Goal: Complete application form

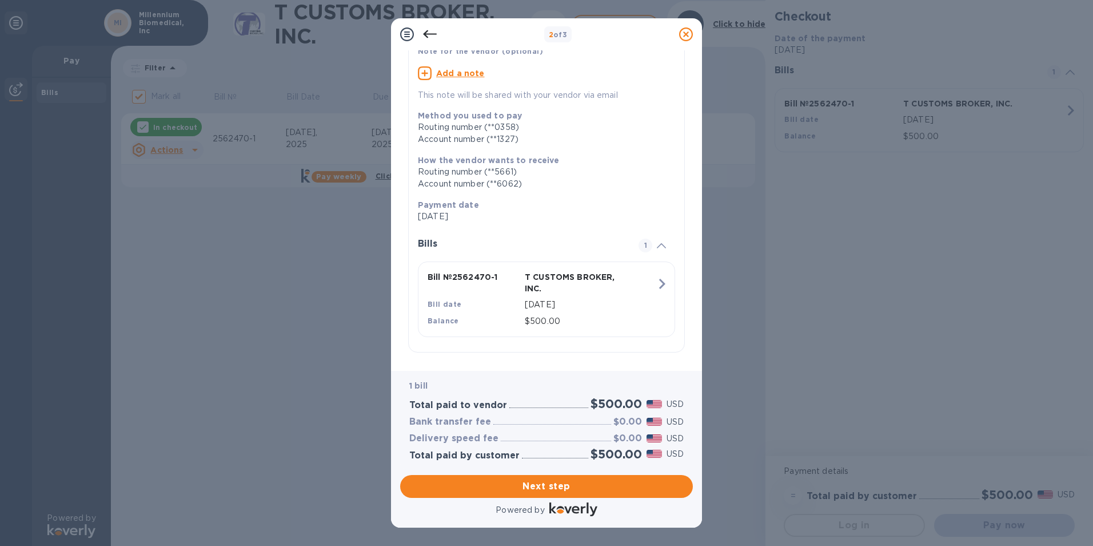
scroll to position [92, 0]
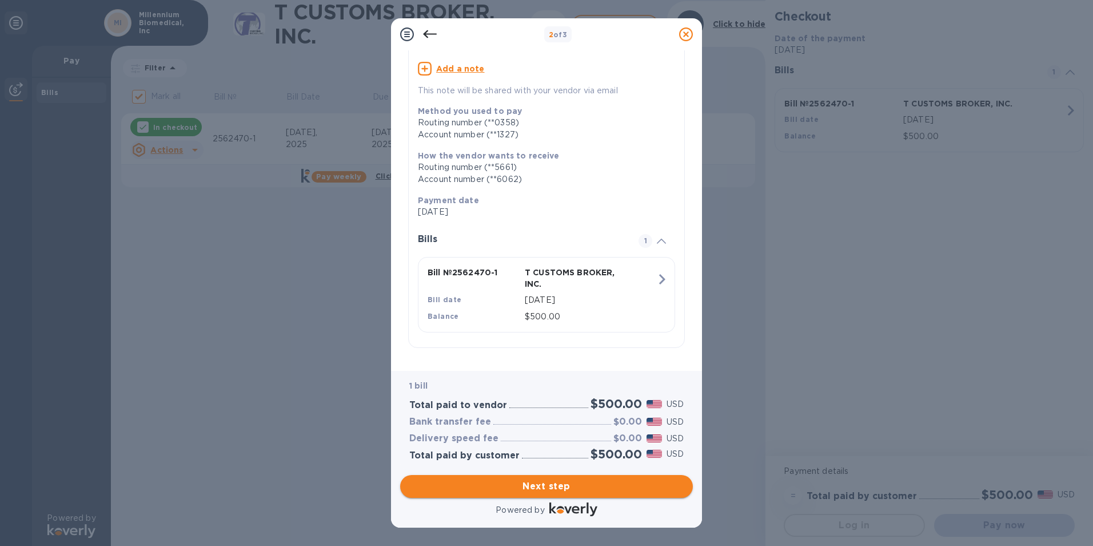
click at [544, 488] on span "Next step" at bounding box center [546, 486] width 274 height 14
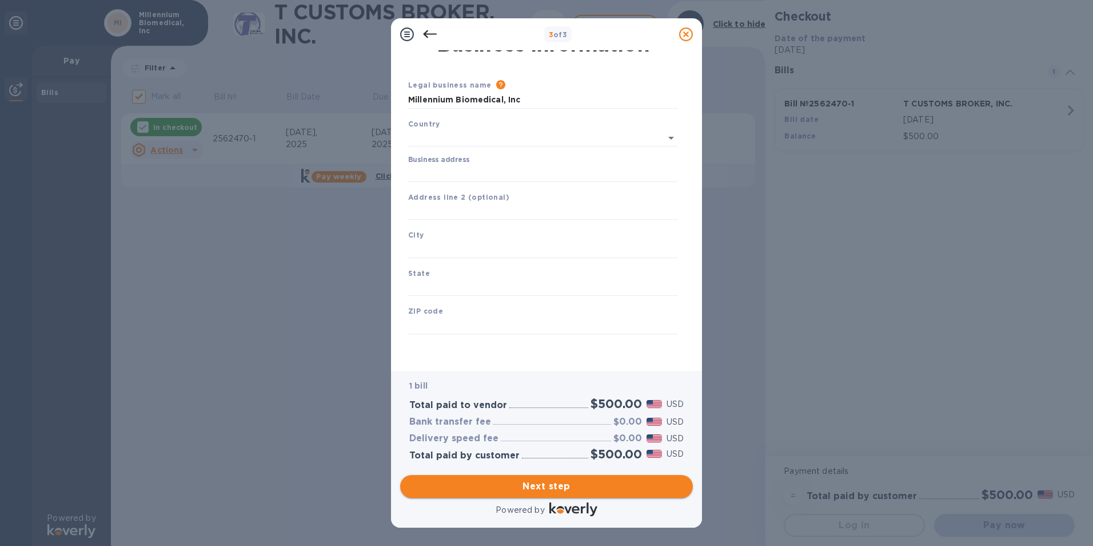
type input "[GEOGRAPHIC_DATA]"
click at [428, 170] on input "Business address" at bounding box center [543, 173] width 270 height 17
type input "[STREET_ADDRESS][PERSON_NAME]"
type input "Pomona"
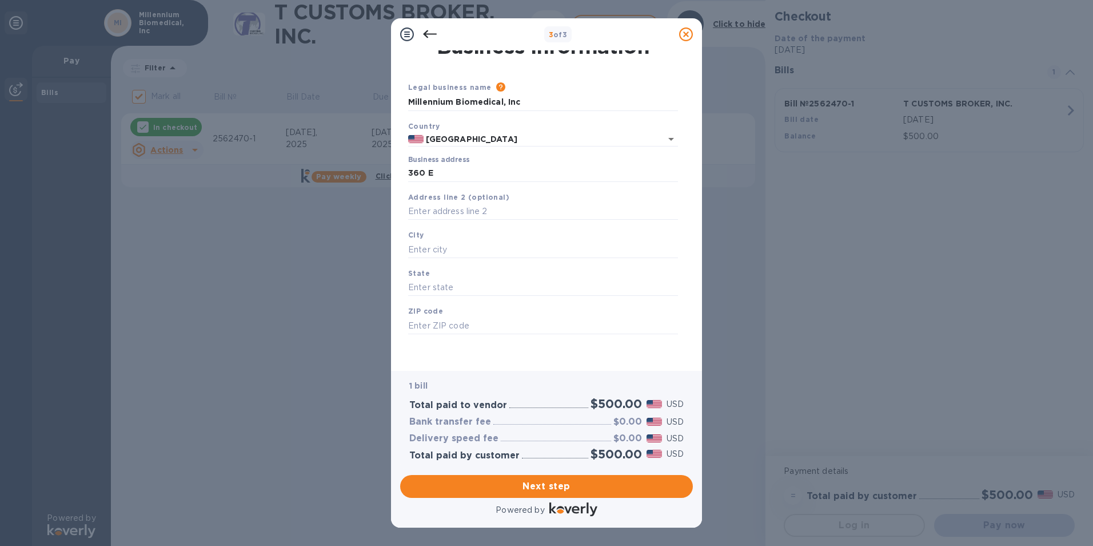
type input "CA"
type input "91767"
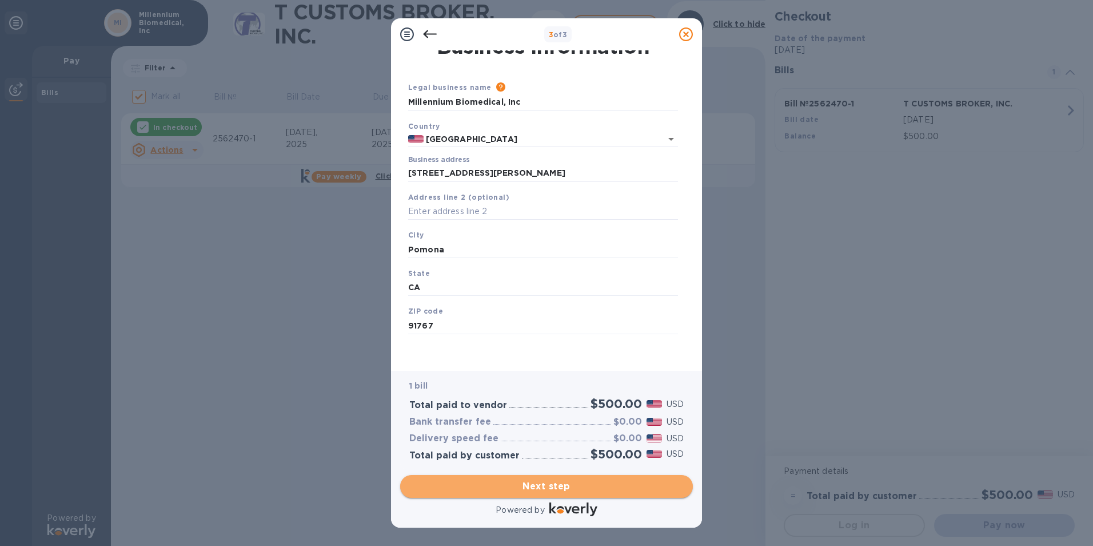
click at [555, 482] on span "Next step" at bounding box center [546, 486] width 274 height 14
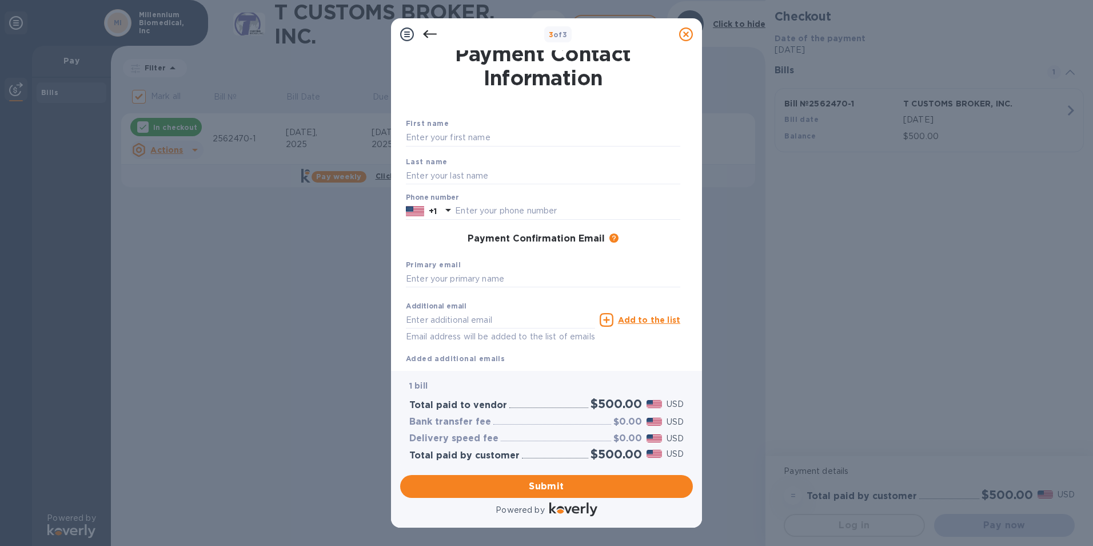
scroll to position [0, 0]
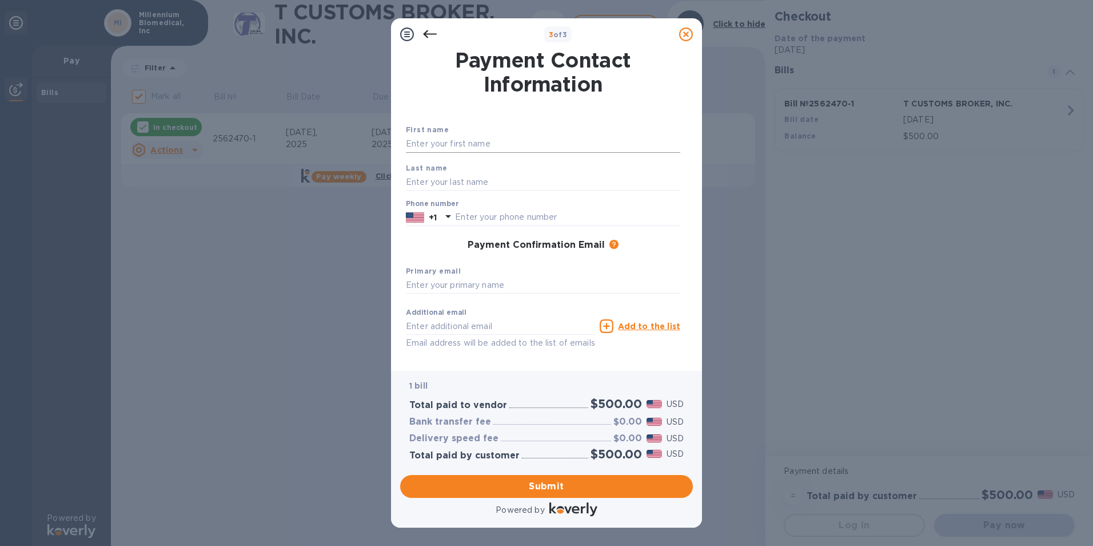
click at [417, 139] on input "text" at bounding box center [543, 144] width 274 height 17
type input "Millennium"
type input "Biomedical"
click at [494, 219] on input "text" at bounding box center [567, 217] width 225 height 17
type input "9096217646"
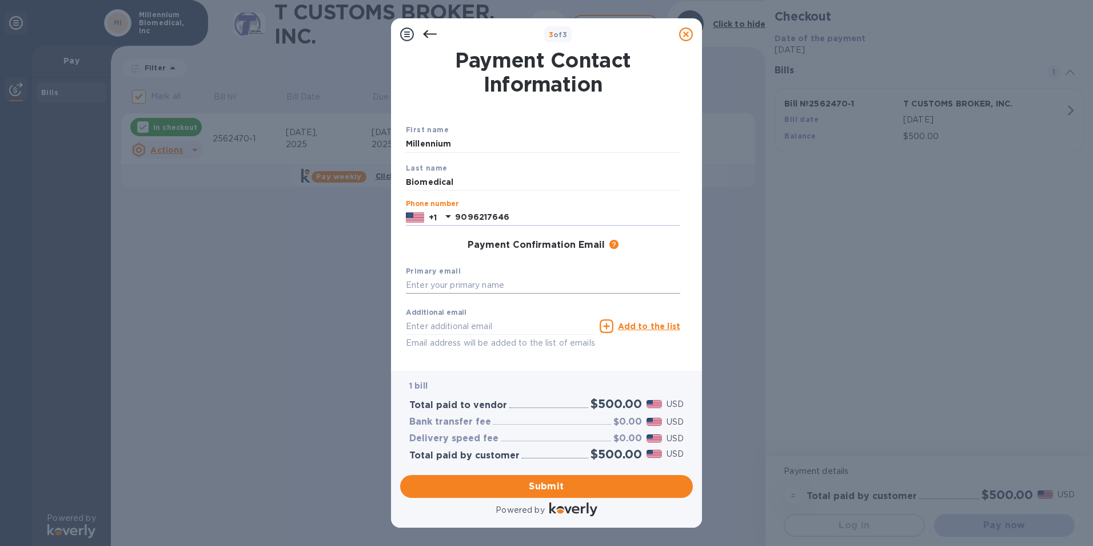
click at [432, 284] on input "text" at bounding box center [543, 285] width 274 height 17
type input "[EMAIL_ADDRESS][DOMAIN_NAME]"
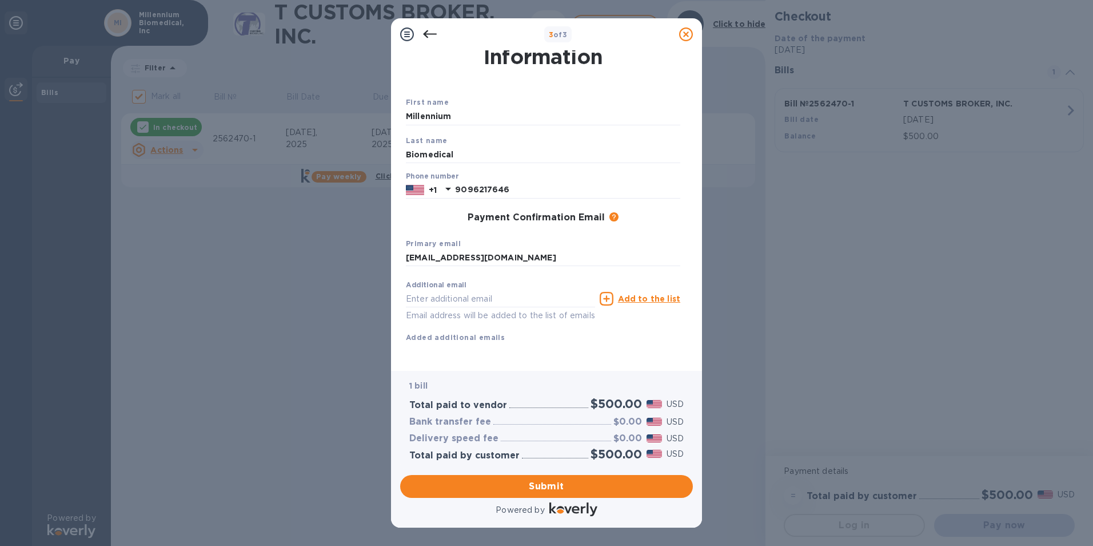
scroll to position [41, 0]
click at [550, 480] on span "Submit" at bounding box center [546, 486] width 274 height 14
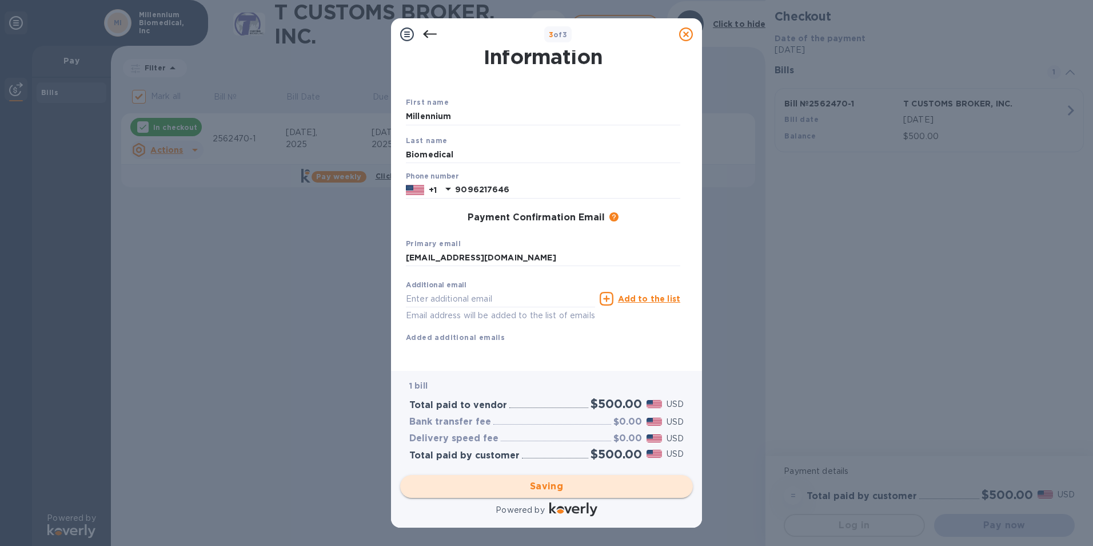
checkbox input "false"
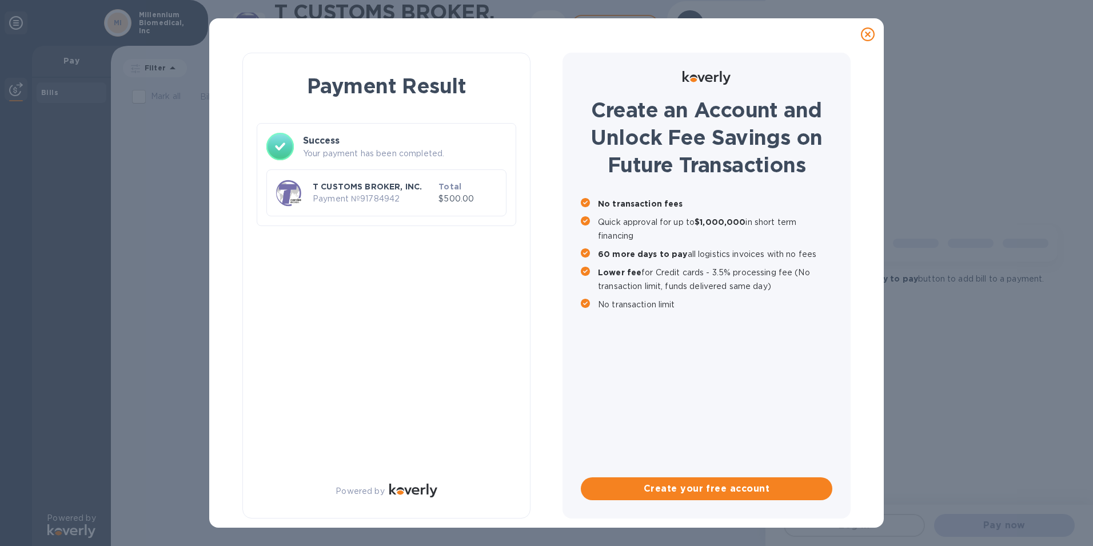
scroll to position [0, 0]
click at [358, 208] on div "T CUSTOMS BROKER, INC. Payment № 91784942 Total $500.00" at bounding box center [386, 193] width 225 height 32
click at [530, 104] on div "Payment Result Success Your payment has been completed. T CUSTOMS BROKER, INC. …" at bounding box center [386, 286] width 288 height 466
